Goal: Information Seeking & Learning: Check status

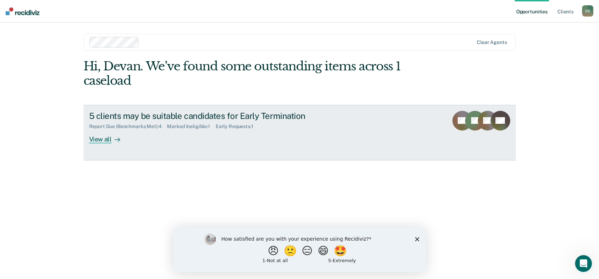
click at [109, 140] on div "View all" at bounding box center [108, 137] width 39 height 14
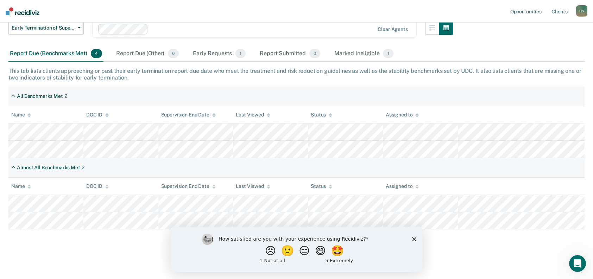
scroll to position [75, 0]
click at [415, 238] on polygon "Close survey" at bounding box center [414, 239] width 4 height 4
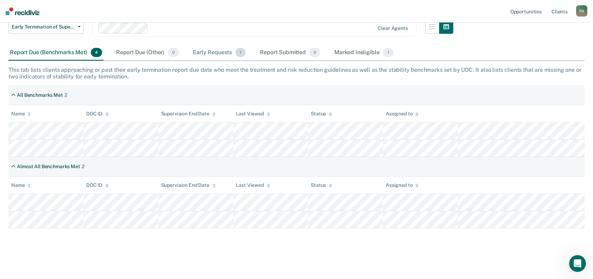
click at [221, 52] on div "Early Requests 1" at bounding box center [220, 52] width 56 height 15
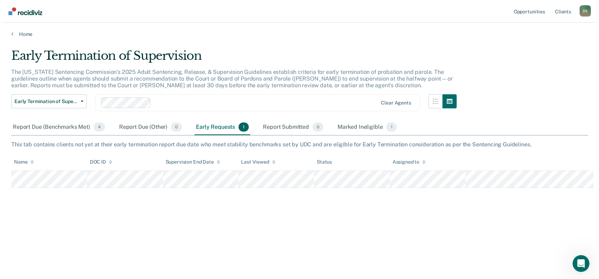
scroll to position [0, 0]
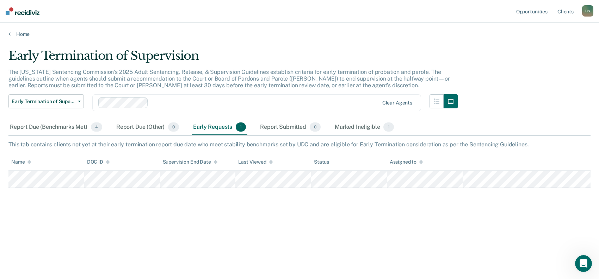
click at [214, 126] on div "Early Requests 1" at bounding box center [220, 127] width 56 height 15
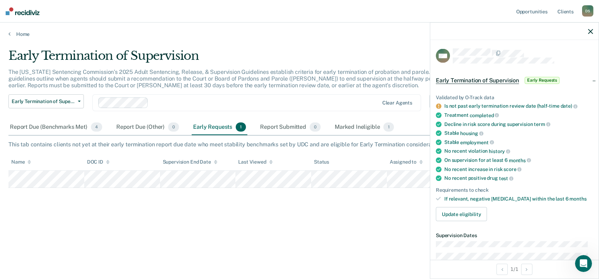
click at [157, 230] on div "Early Termination of Supervision The [US_STATE] Sentencing Commission’s 2025 Ad…" at bounding box center [299, 149] width 582 height 200
click at [81, 101] on button "Early Termination of Supervision" at bounding box center [45, 101] width 75 height 14
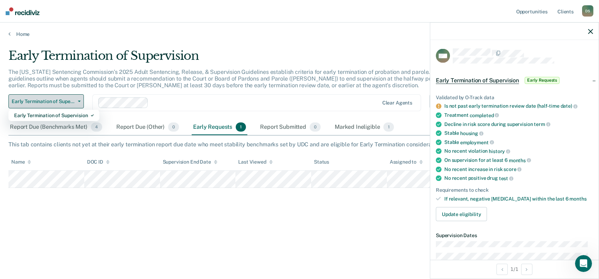
click at [82, 100] on button "Early Termination of Supervision" at bounding box center [45, 101] width 75 height 14
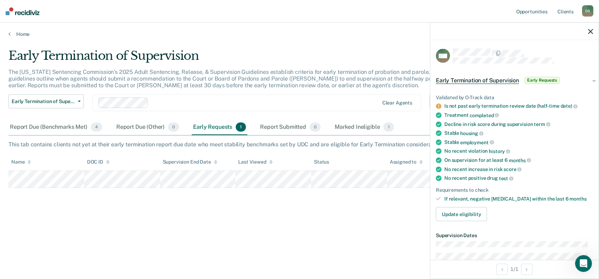
click at [81, 246] on div "Early Termination of Supervision The [US_STATE] Sentencing Commission’s 2025 Ad…" at bounding box center [299, 149] width 582 height 200
click at [289, 127] on div "Report Submitted 0" at bounding box center [289, 127] width 63 height 15
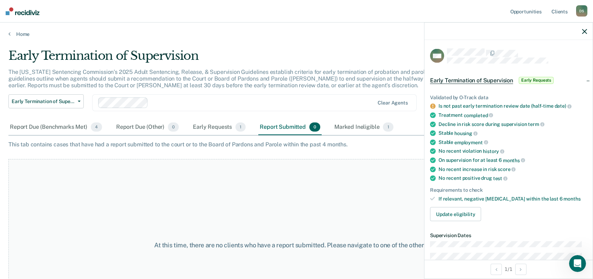
click at [368, 145] on div "This tab contains cases that have had a report submitted to the court or to the…" at bounding box center [296, 144] width 576 height 7
click at [358, 126] on div "Marked Ineligible 1" at bounding box center [364, 127] width 62 height 15
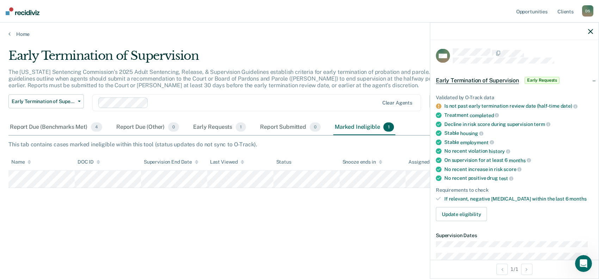
click at [340, 201] on div "Early Termination of Supervision The [US_STATE] Sentencing Commission’s 2025 Ad…" at bounding box center [299, 138] width 582 height 178
